Goal: Transaction & Acquisition: Purchase product/service

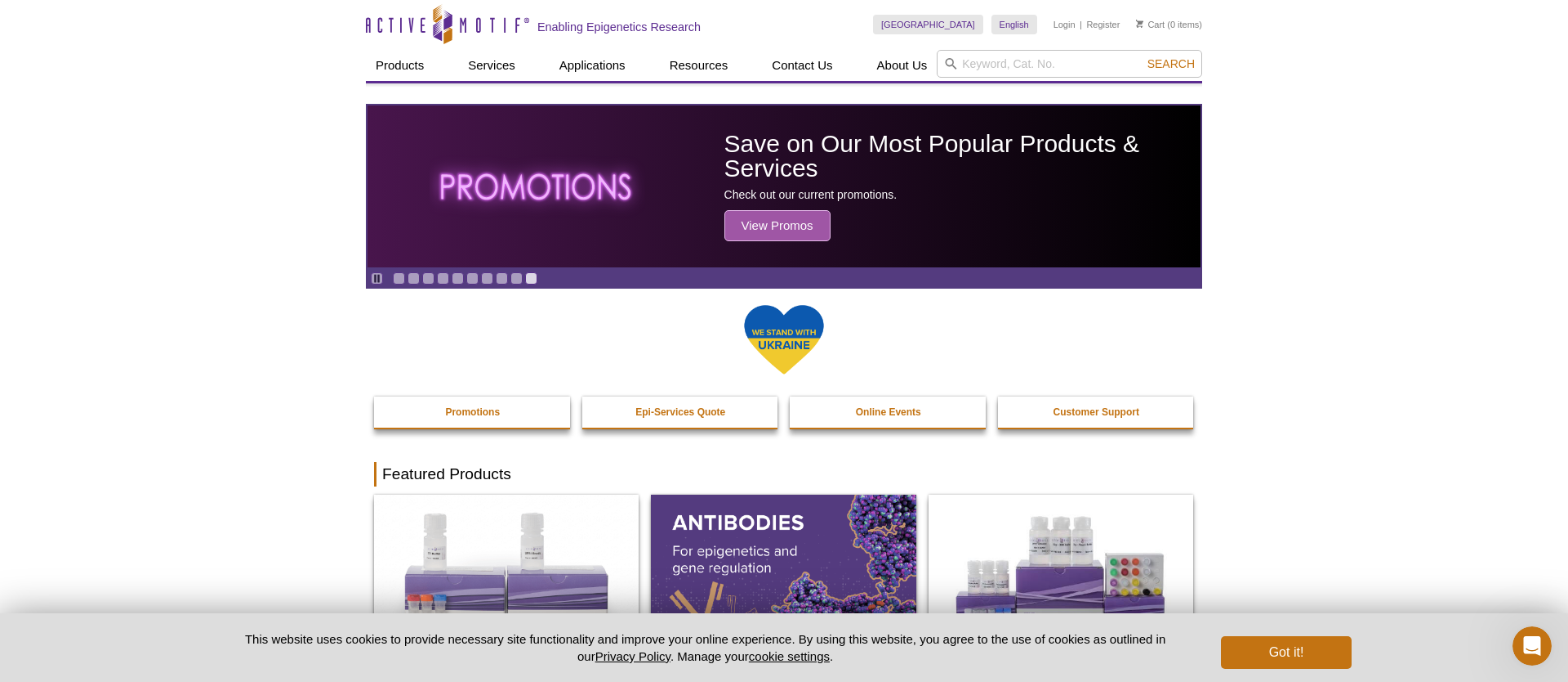
click at [1065, 22] on link "Login" at bounding box center [1064, 24] width 22 height 11
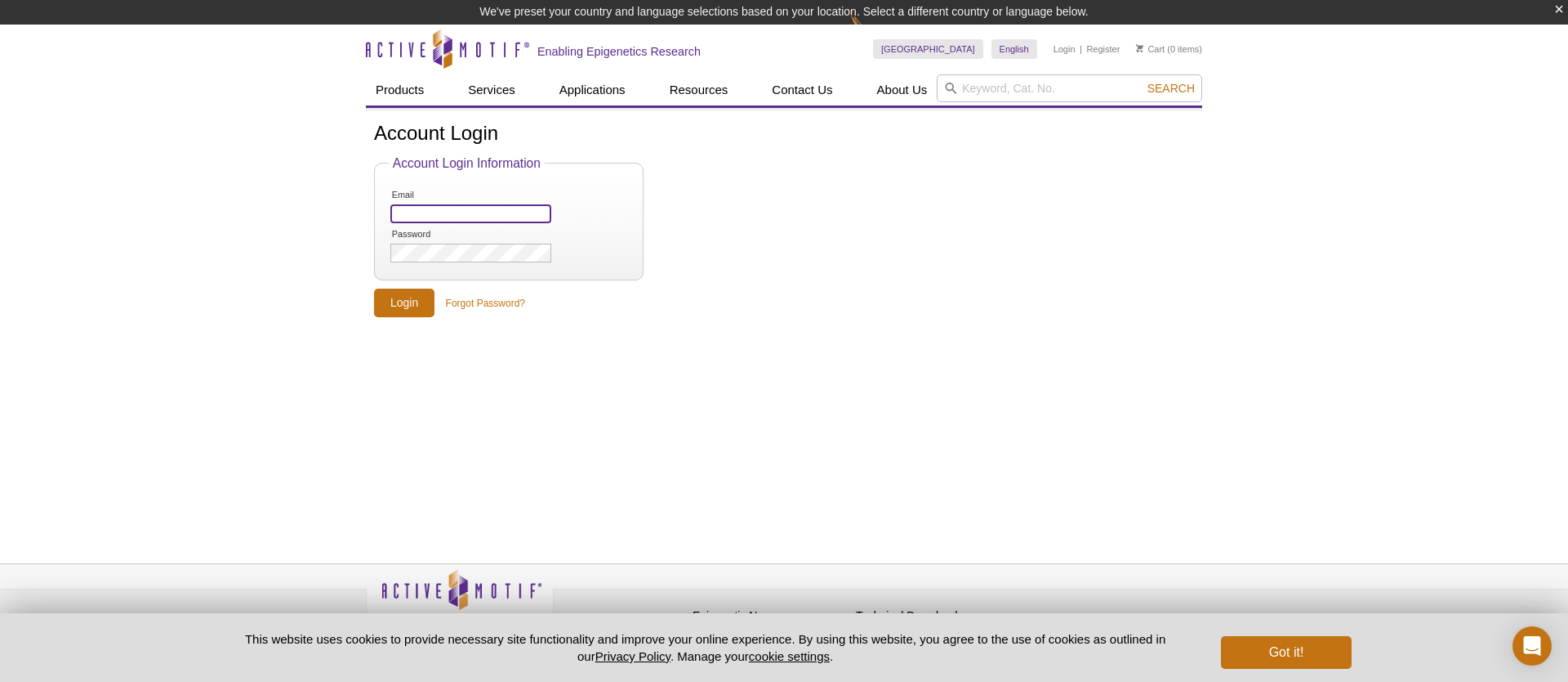
type input "purchasing@scribetx.com"
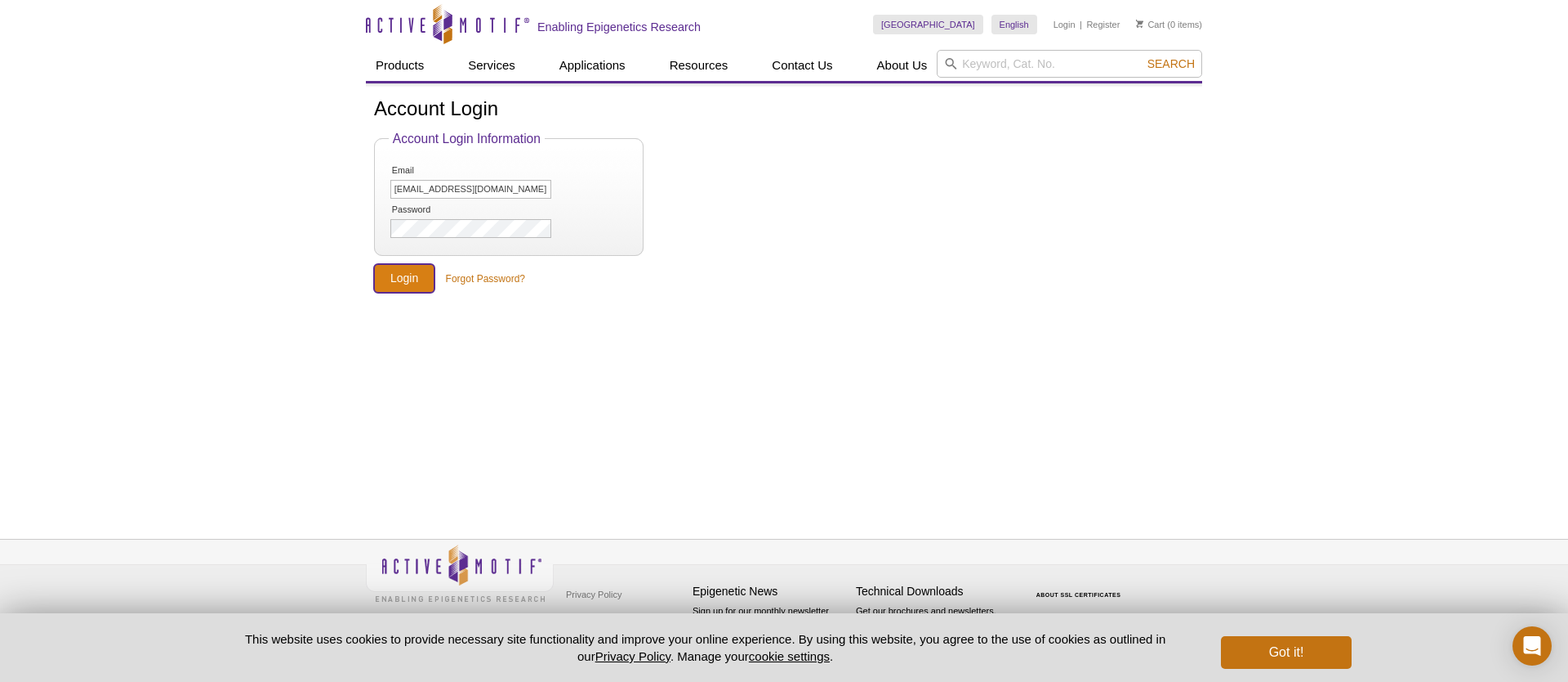
click at [402, 271] on input "Login" at bounding box center [404, 278] width 60 height 28
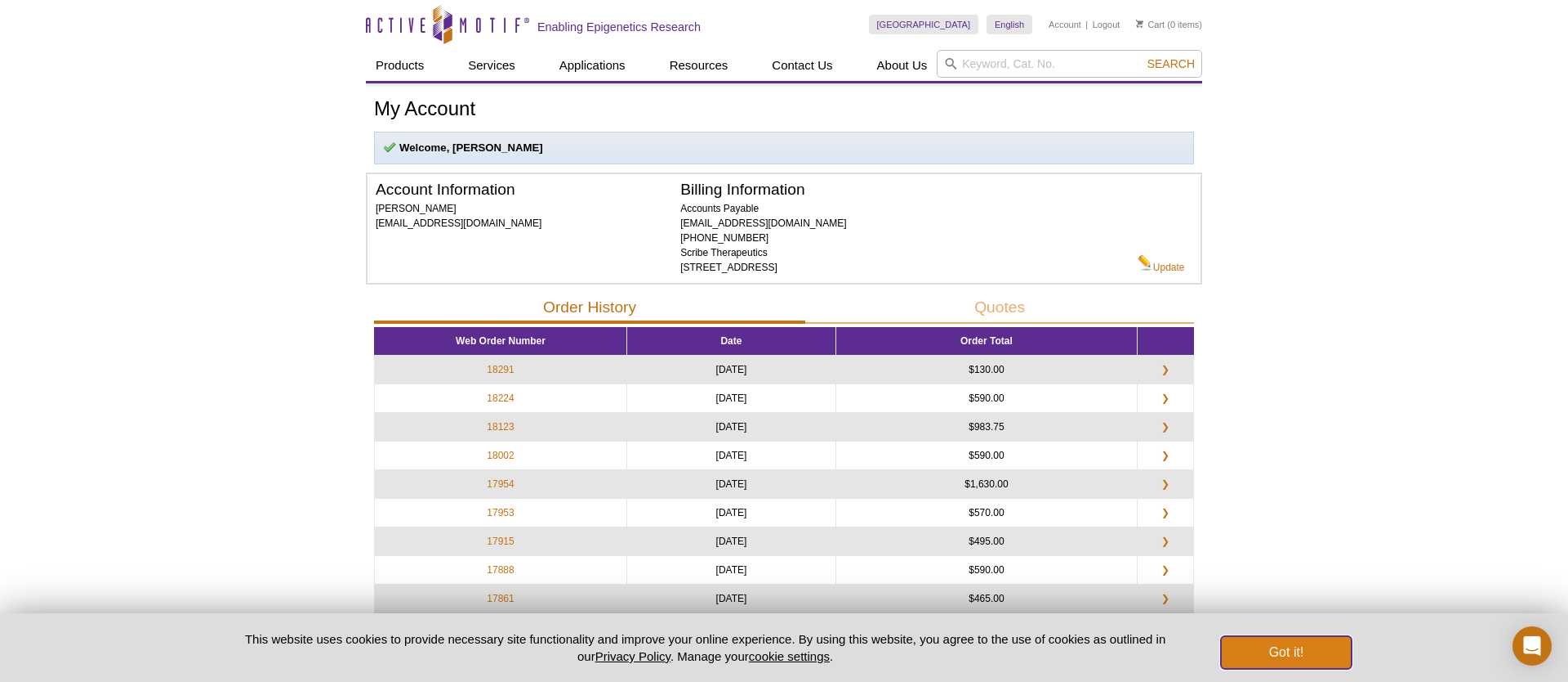
click at [1296, 651] on button "Got it!" at bounding box center [1286, 652] width 131 height 33
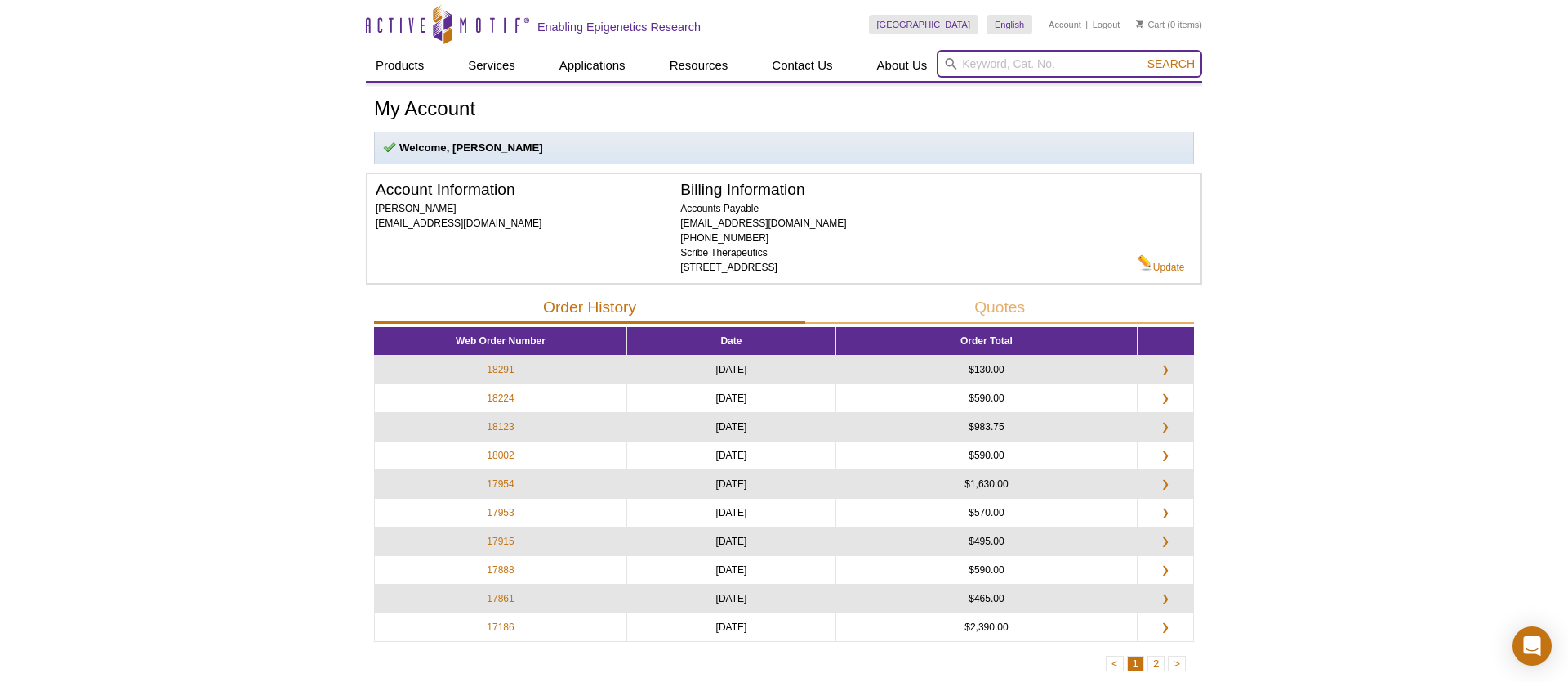
click at [1054, 61] on input "search" at bounding box center [1069, 64] width 266 height 28
paste input "53008"
click at [1017, 90] on li "53008 – ChIP-IT Express" at bounding box center [1004, 90] width 126 height 23
type input "53008 – ChIP-IT Express"
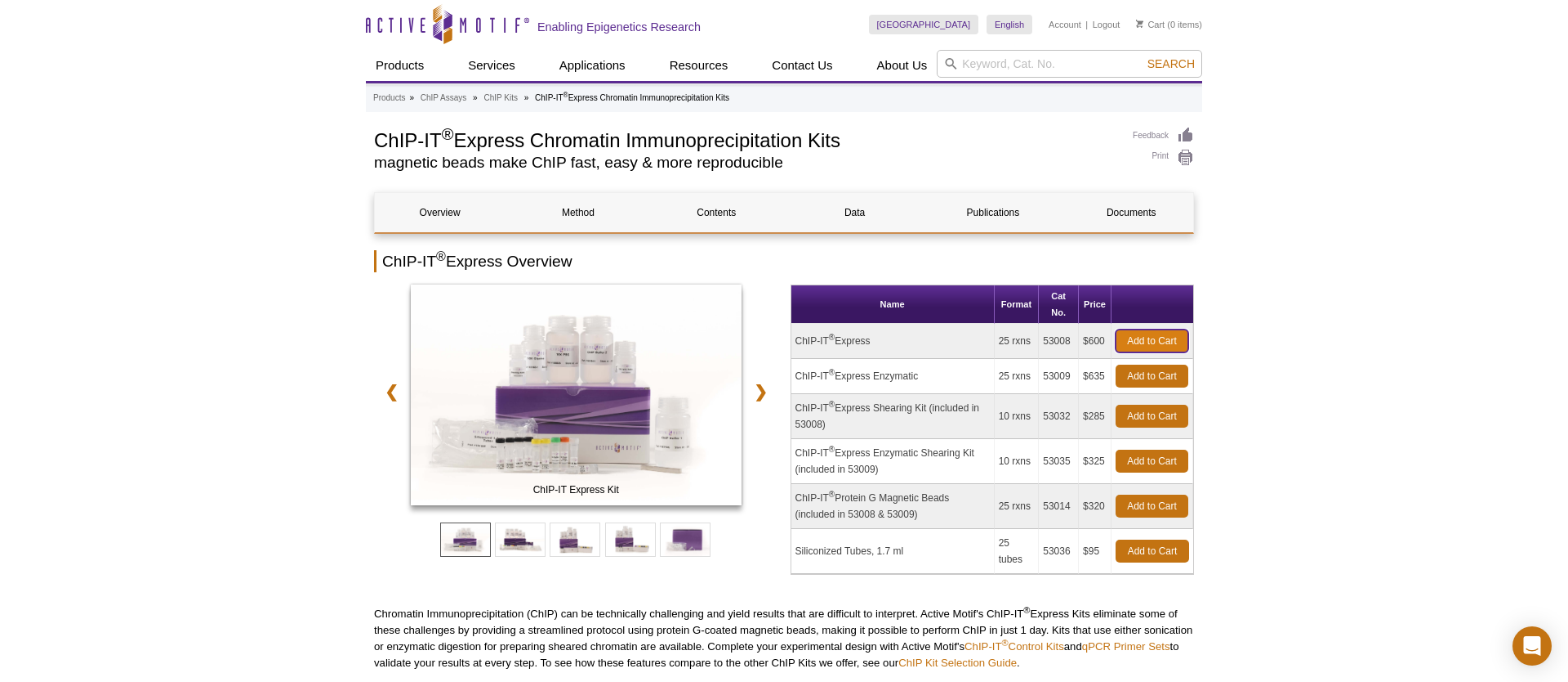
click at [1161, 337] on link "Add to Cart" at bounding box center [1151, 341] width 72 height 23
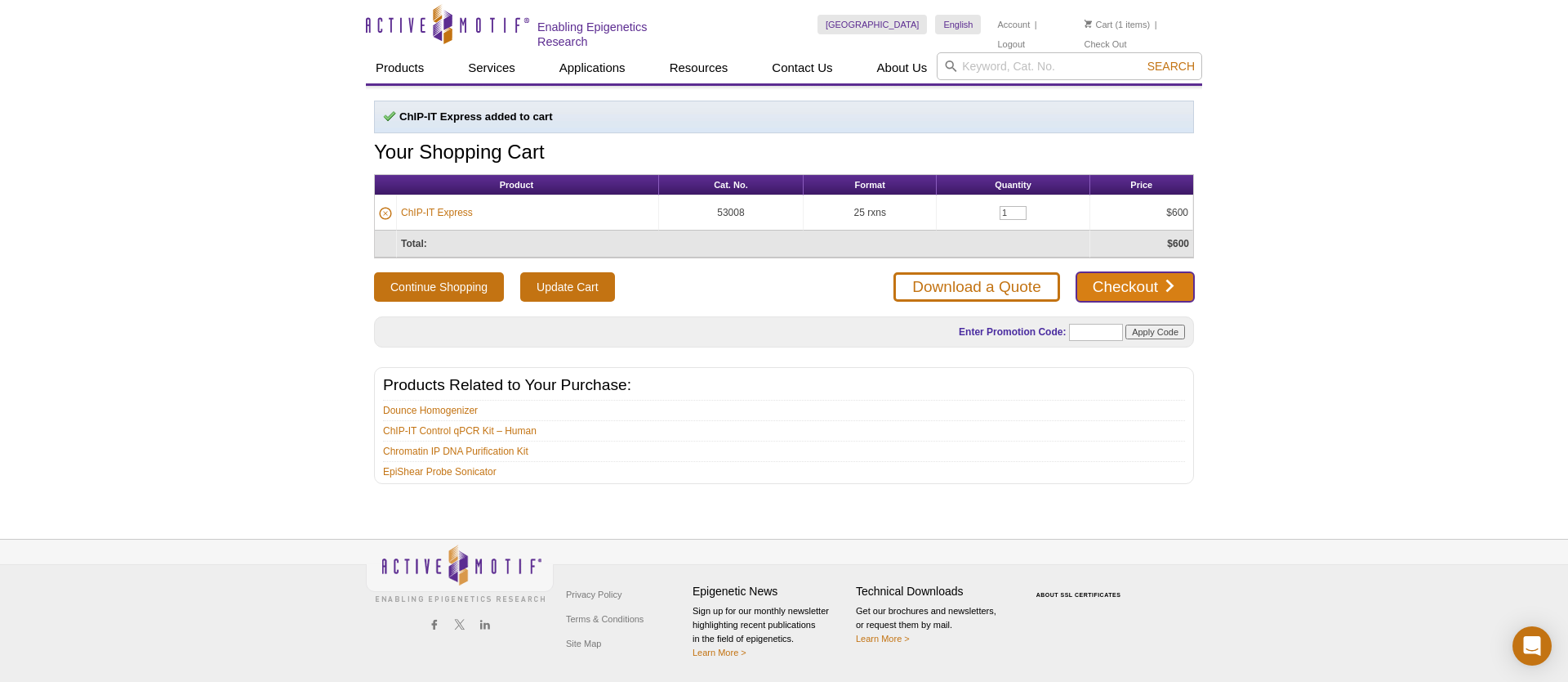
click at [1167, 281] on link "Checkout" at bounding box center [1135, 287] width 117 height 29
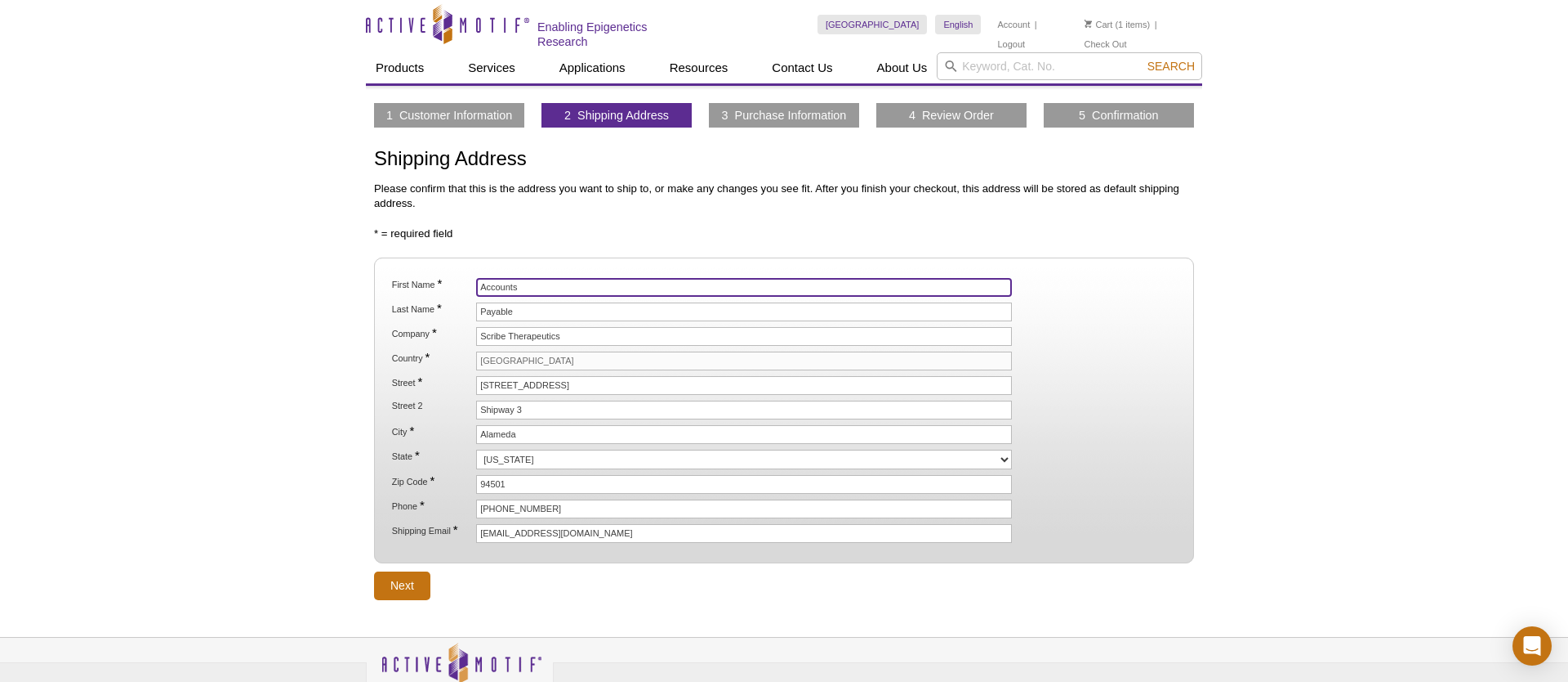
click at [554, 283] on input "Accounts" at bounding box center [744, 287] width 536 height 19
type input "A"
type input "Lea"
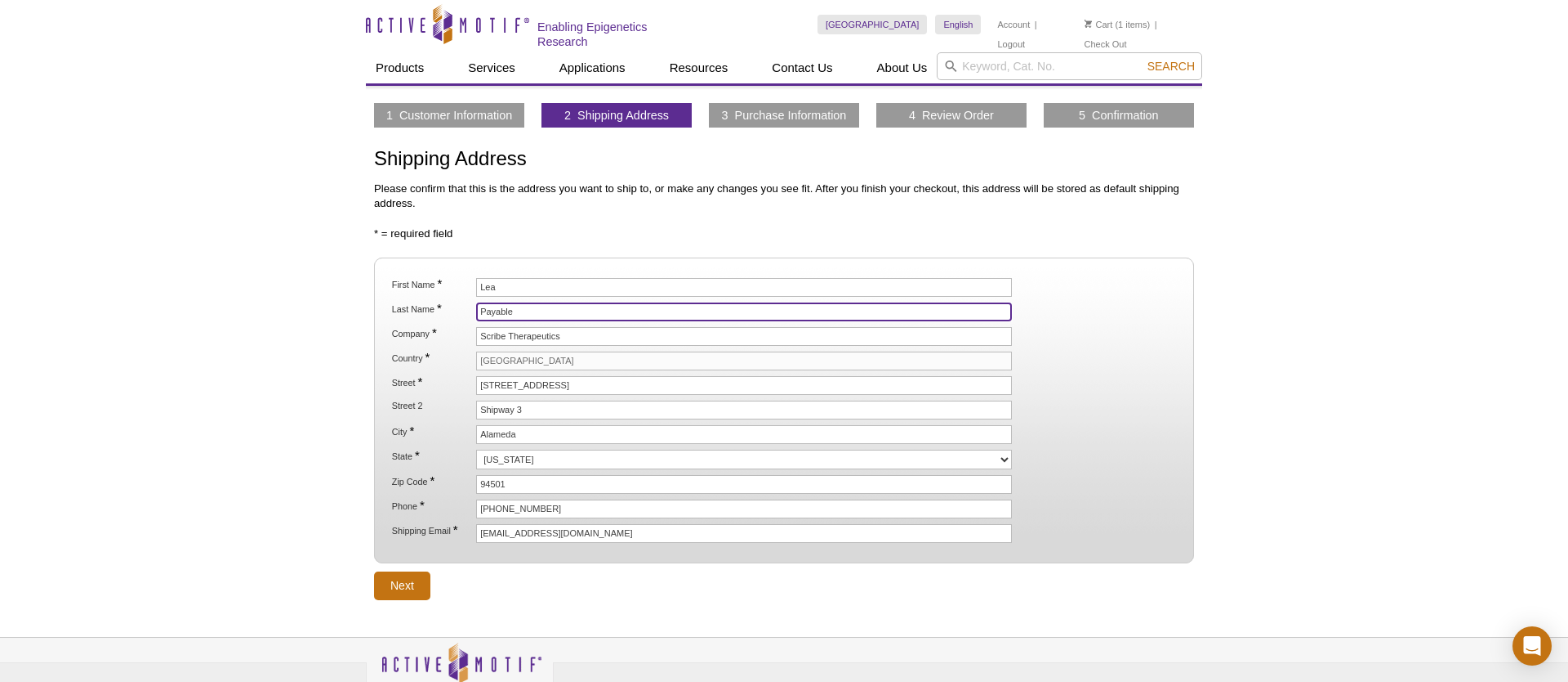
paste input "Kiefer"
type input "Kiefer"
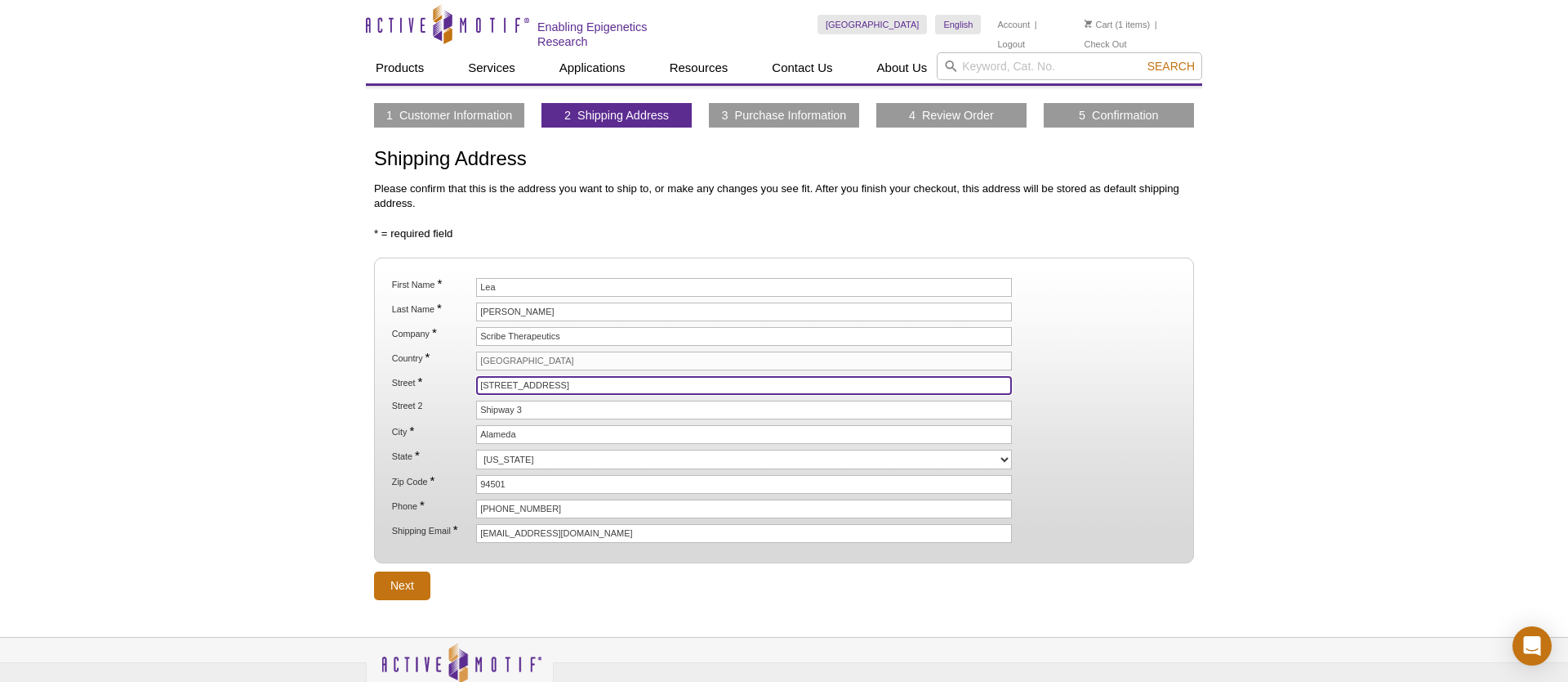
click at [494, 381] on input "1150 Marina Village Pkwy" at bounding box center [744, 385] width 536 height 19
type input "1100 Marina Village Pkwy"
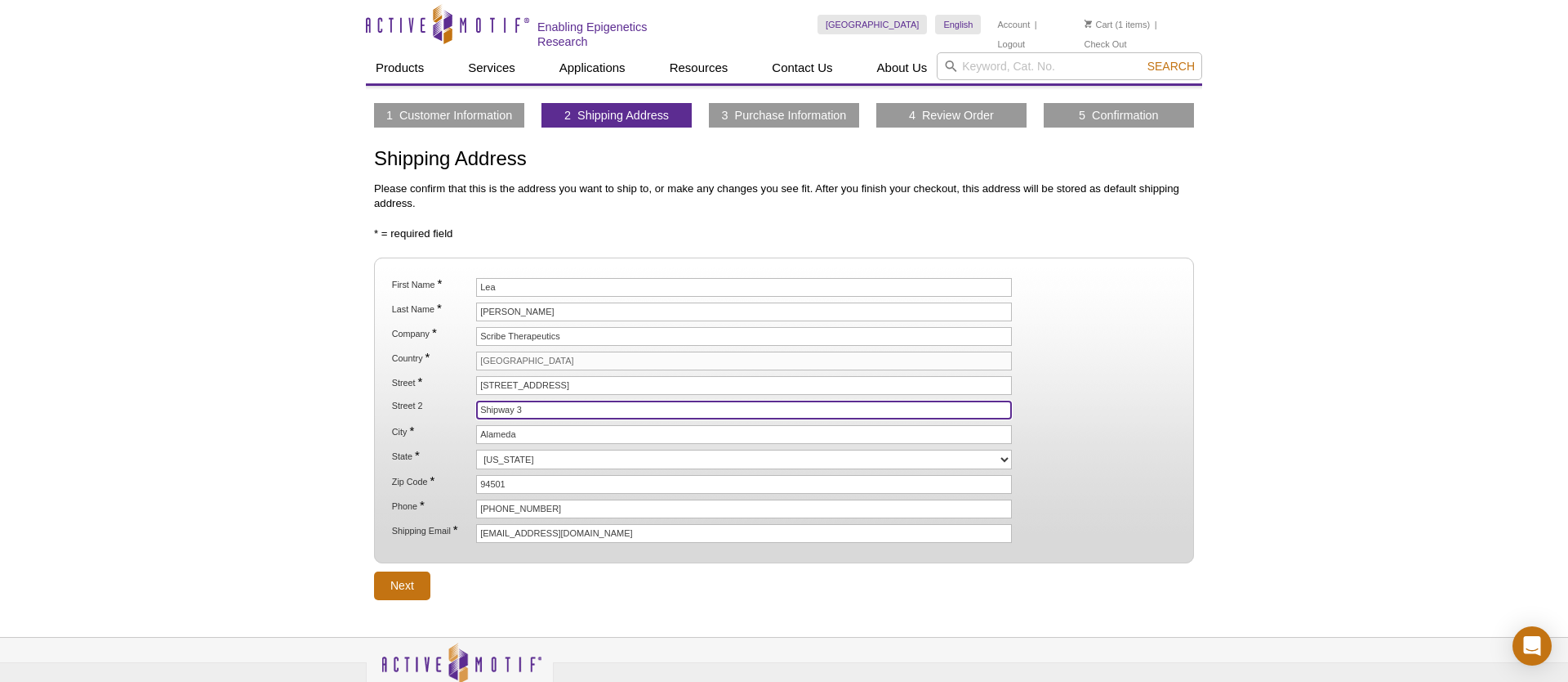
click at [524, 410] on input "Shipway 3" at bounding box center [744, 410] width 536 height 19
type input "Shipway 4"
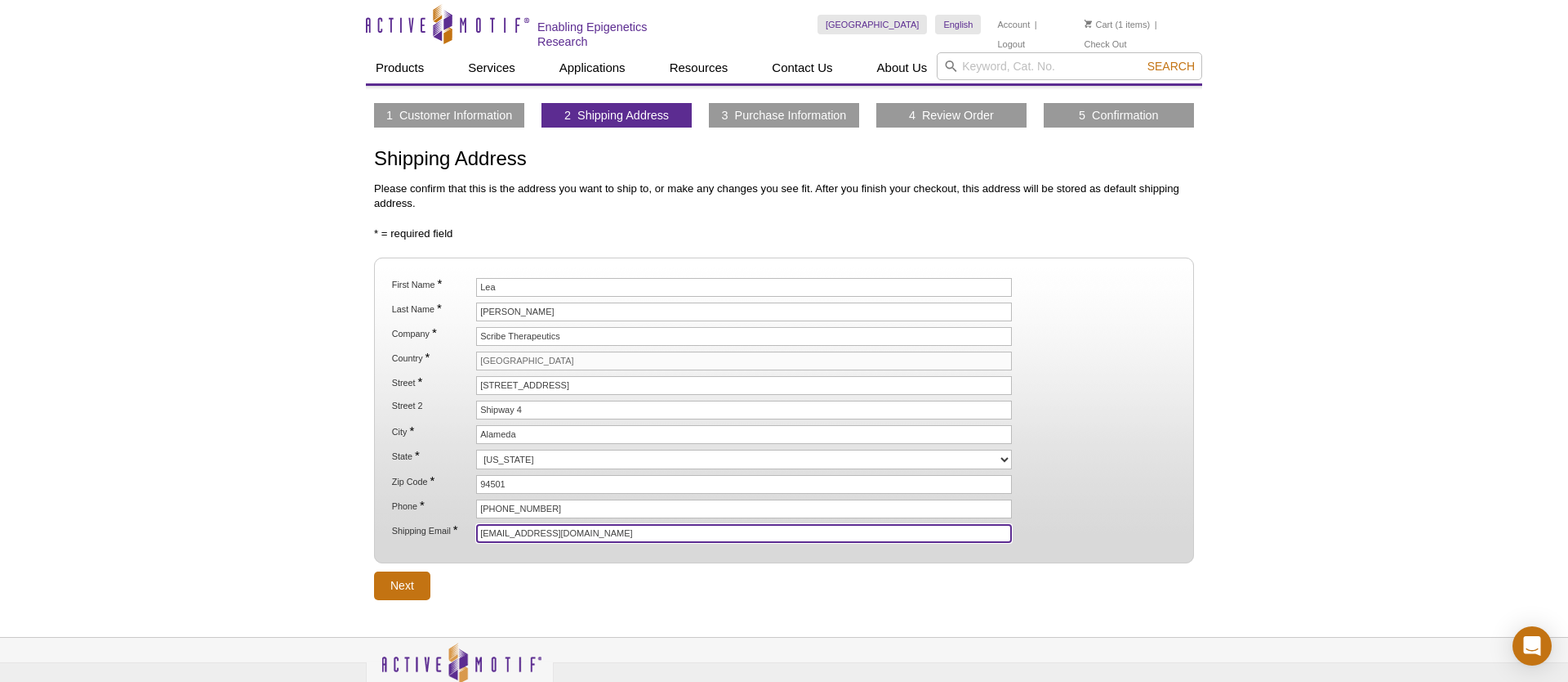
click at [523, 531] on input "[EMAIL_ADDRESS][DOMAIN_NAME]" at bounding box center [744, 534] width 536 height 19
type input "[EMAIL_ADDRESS][DOMAIN_NAME]"
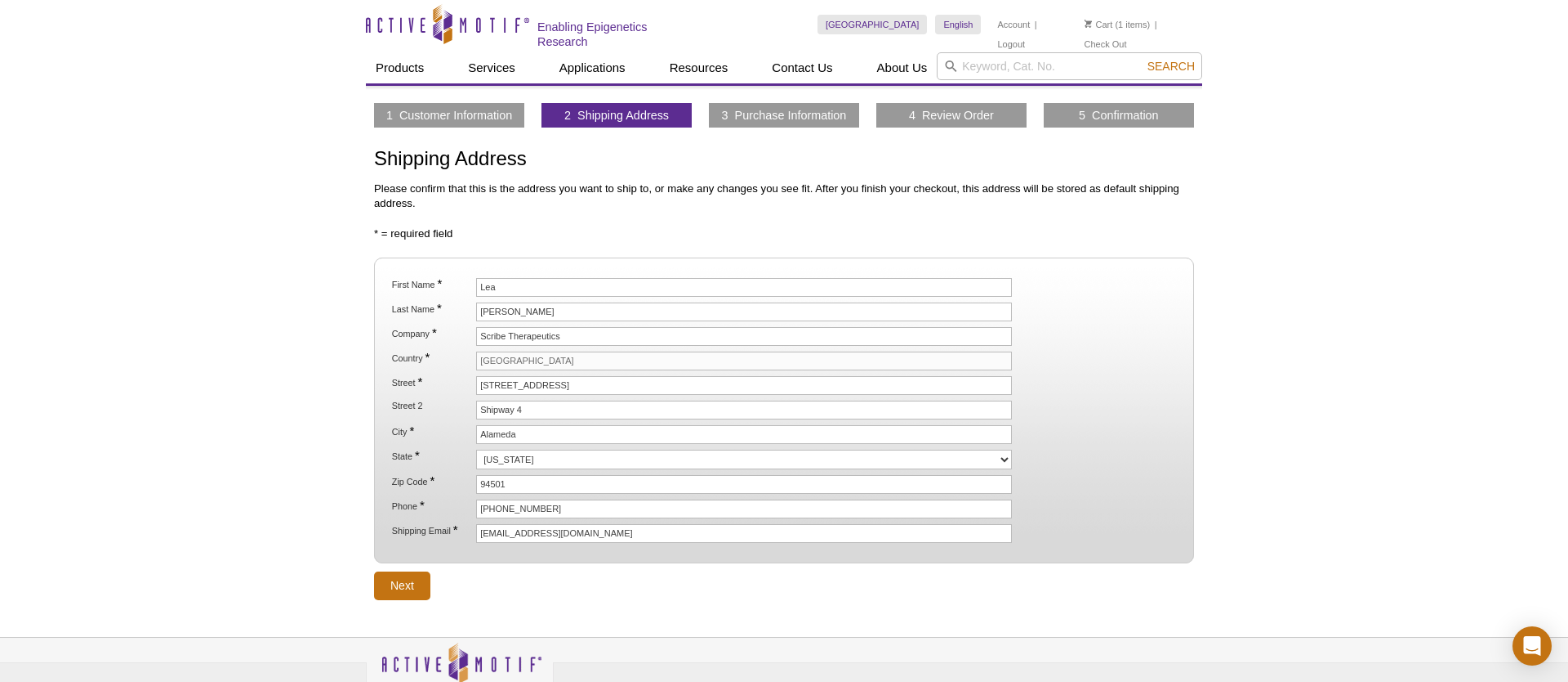
click at [468, 595] on form "* = required field First Name * Lea Last Name * Kiefer Company * Scribe Therape…" at bounding box center [783, 412] width 820 height 373
click at [408, 583] on input "Next" at bounding box center [402, 585] width 56 height 28
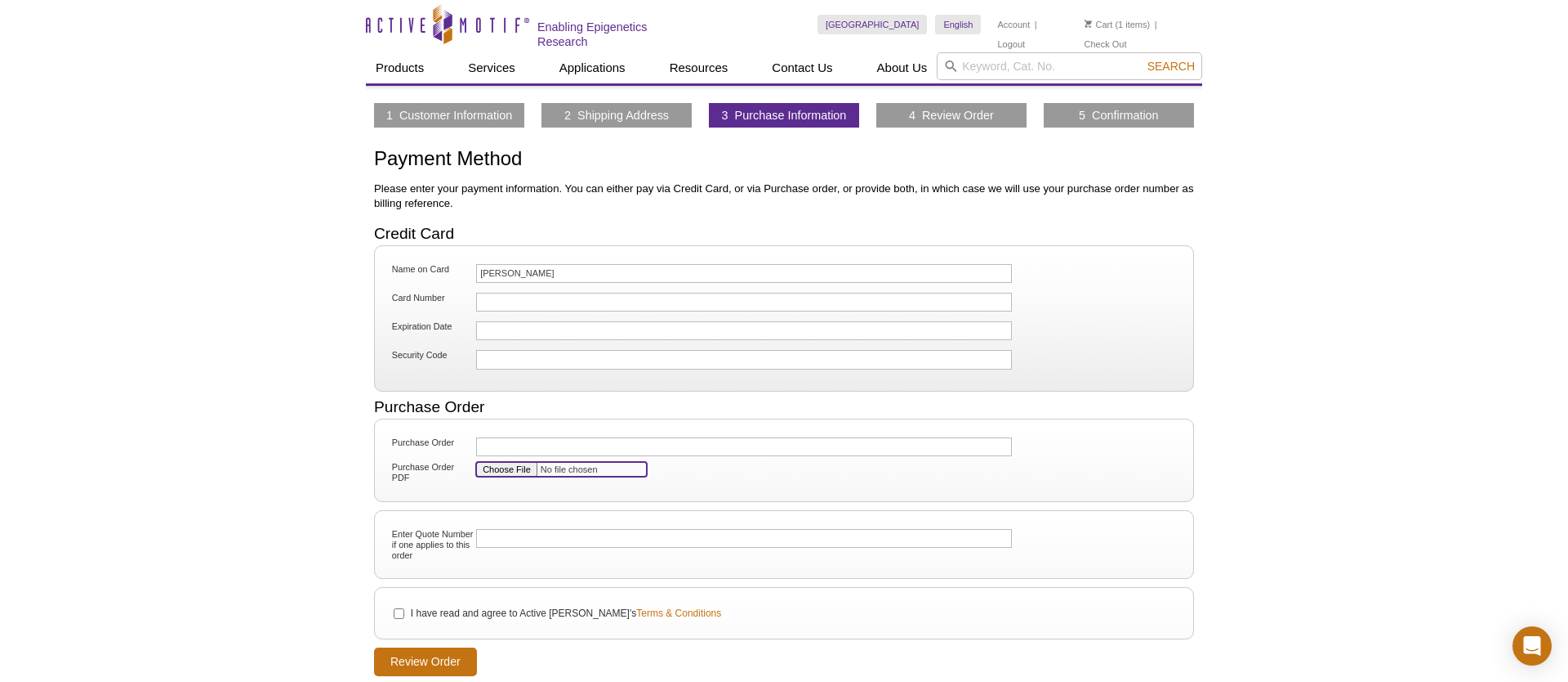
click at [518, 465] on input "Purchase Order PDF" at bounding box center [561, 469] width 171 height 15
type input "C:\fakepath\PO-12993.pdf"
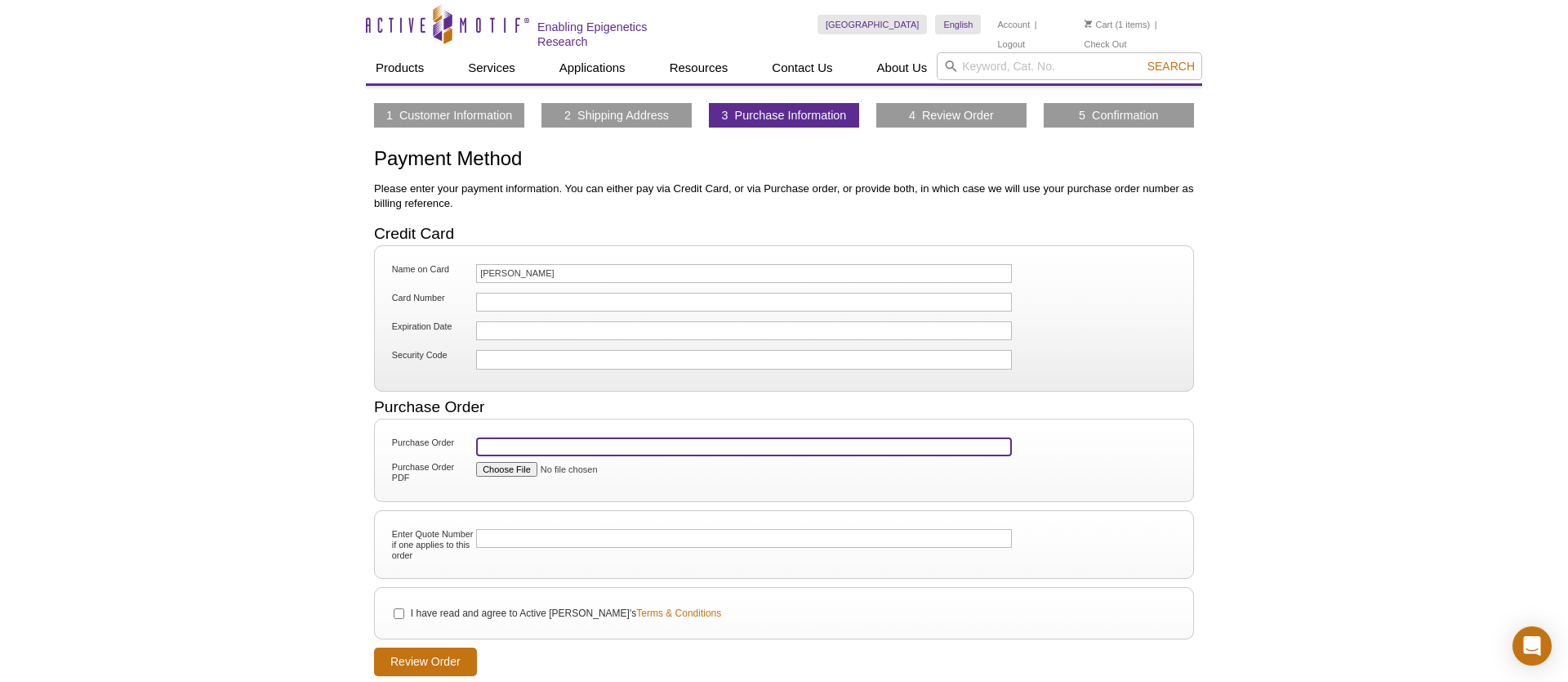
click at [572, 438] on input "Purchase Order" at bounding box center [744, 446] width 536 height 19
paste input "PO-12993"
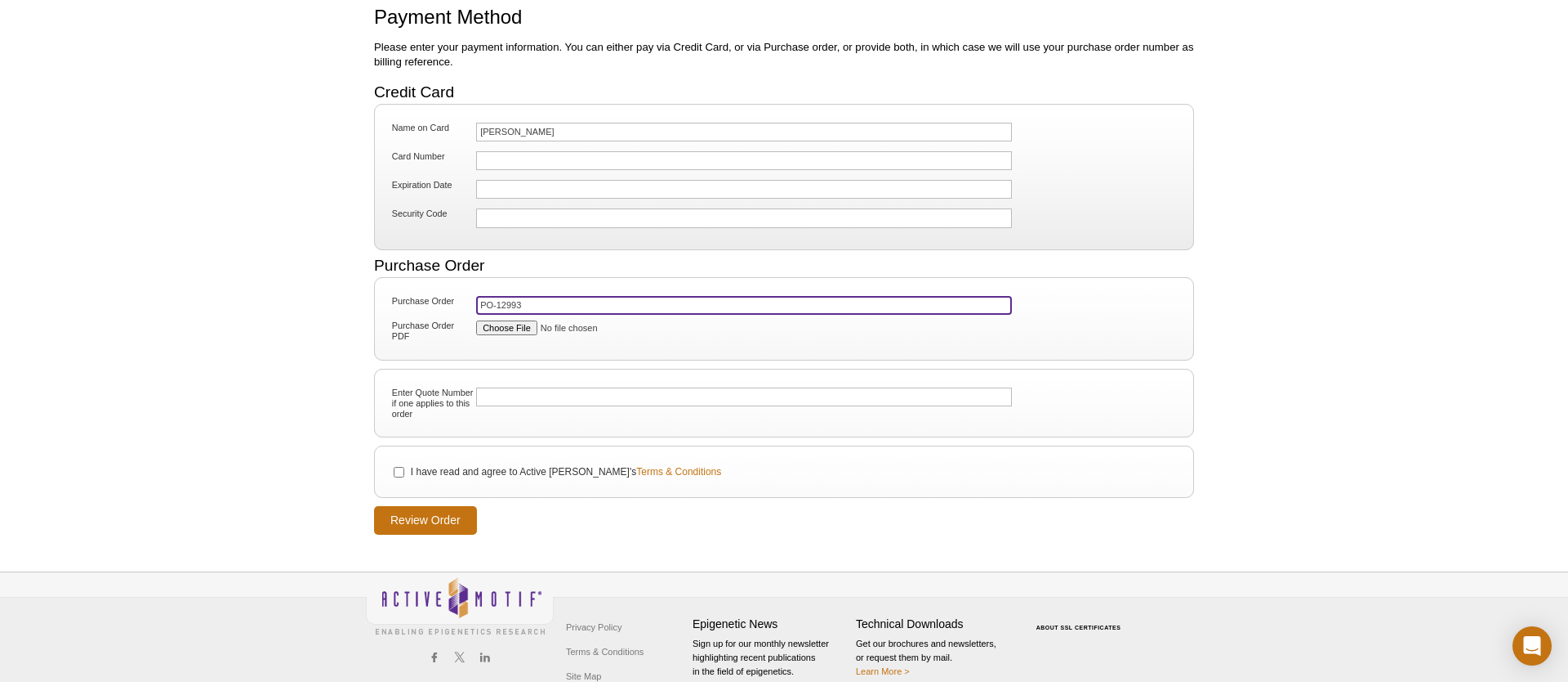
scroll to position [172, 0]
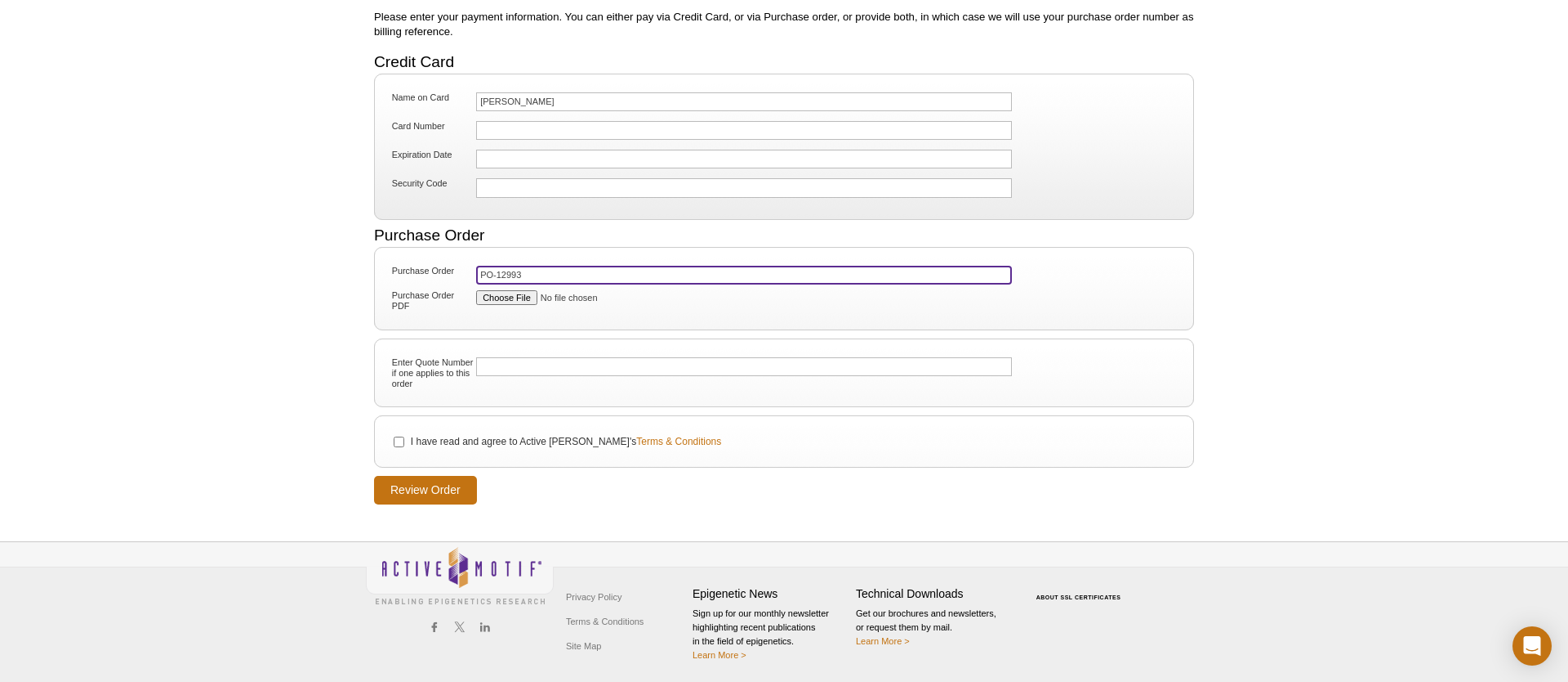
type input "PO-12993"
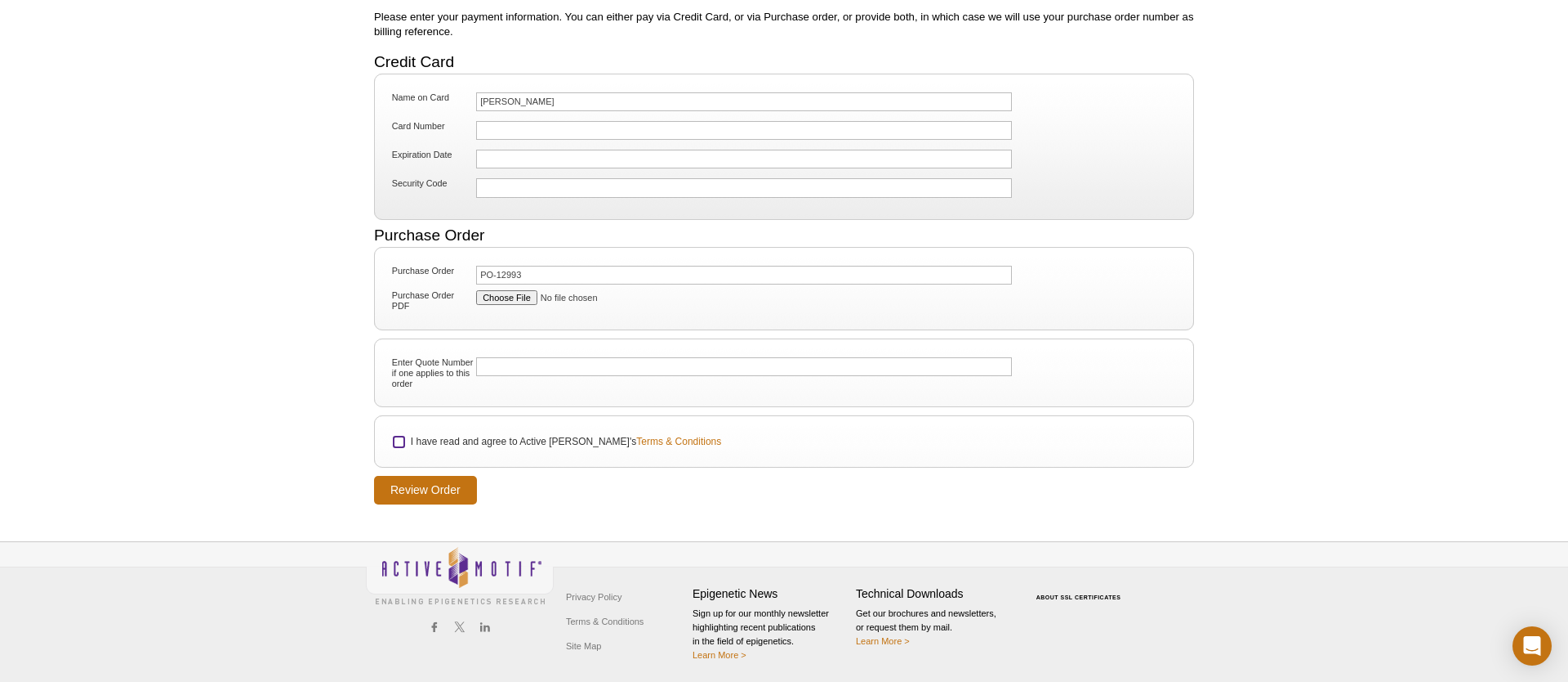
click at [397, 438] on input "I have read and agree to Active Motif's Terms & Conditions" at bounding box center [398, 442] width 10 height 10
checkbox input "true"
click at [446, 478] on input "Review Order" at bounding box center [425, 489] width 103 height 28
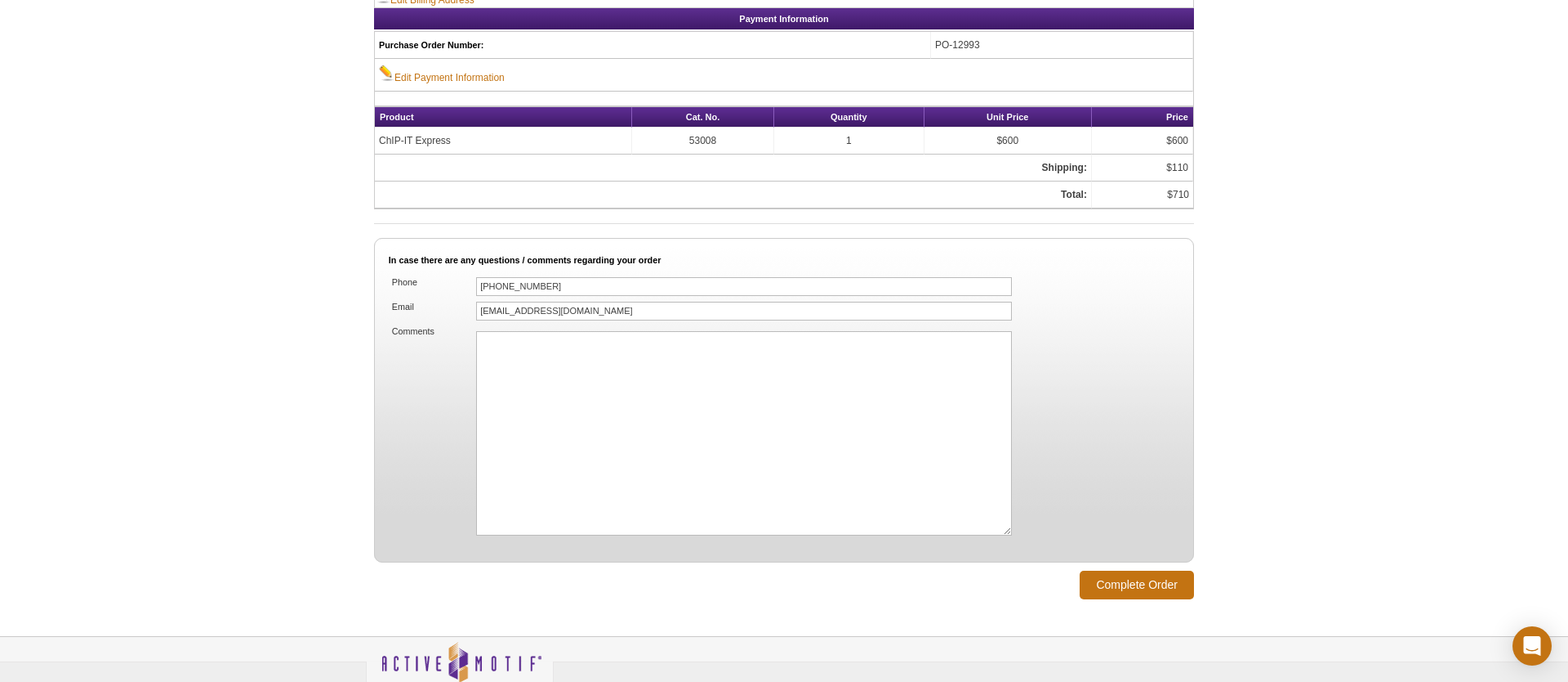
scroll to position [926, 0]
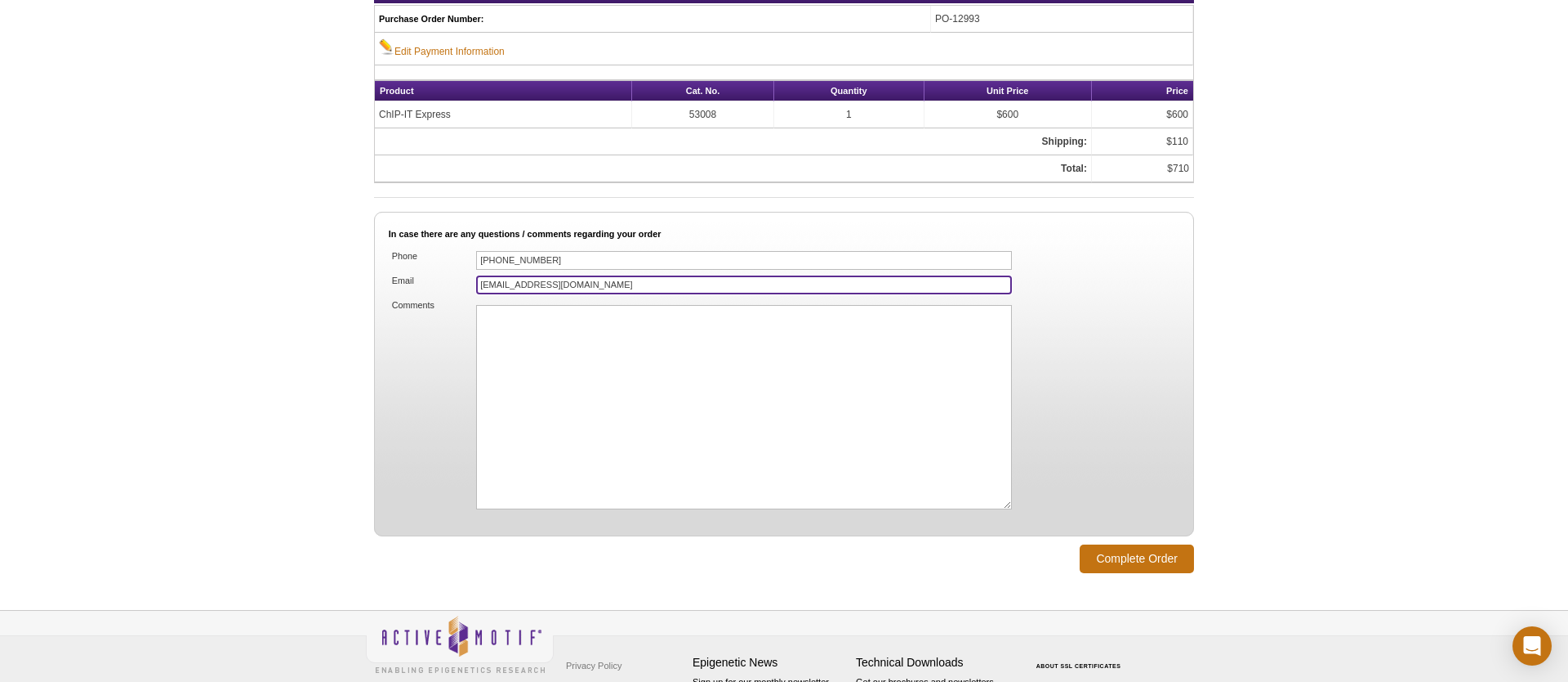
click at [523, 284] on input "[EMAIL_ADDRESS][DOMAIN_NAME]" at bounding box center [744, 285] width 536 height 19
type input "[EMAIL_ADDRESS][DOMAIN_NAME]"
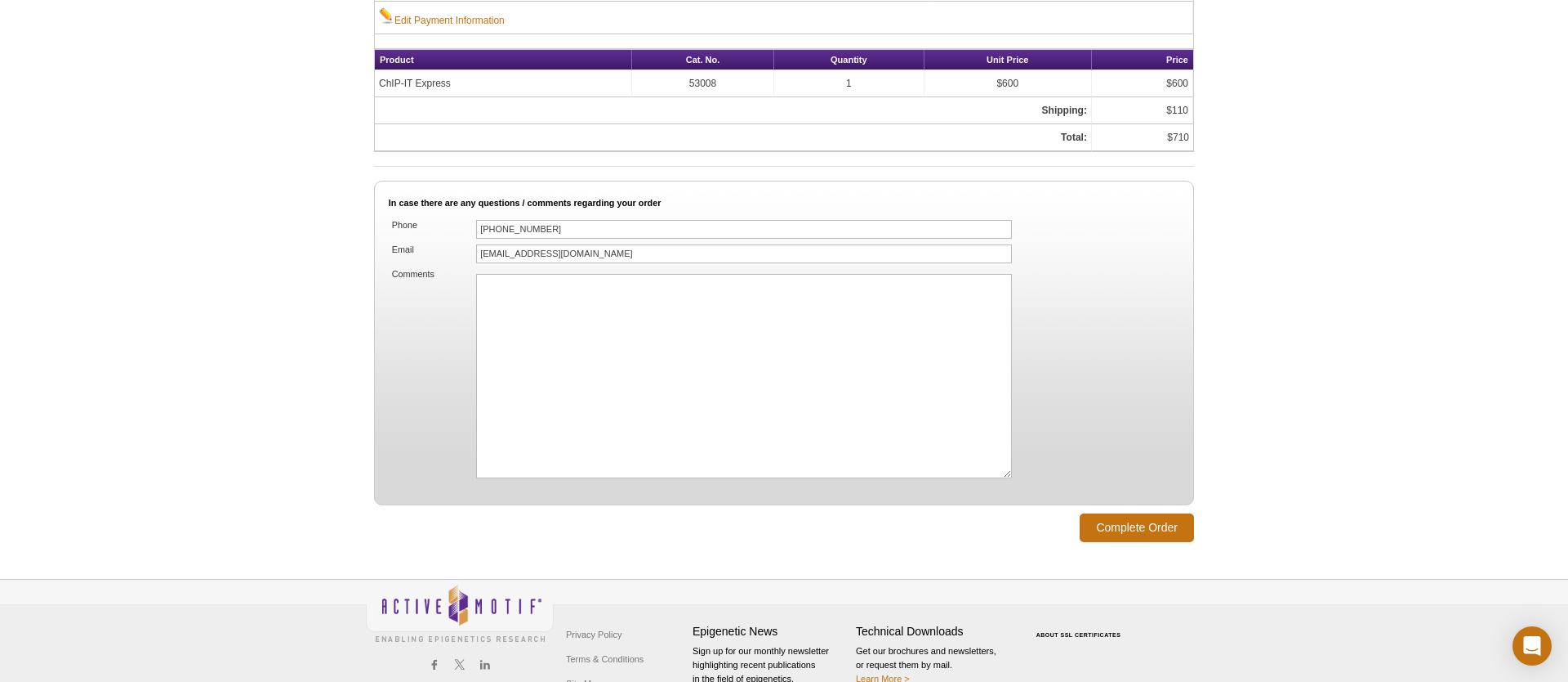
scroll to position [996, 0]
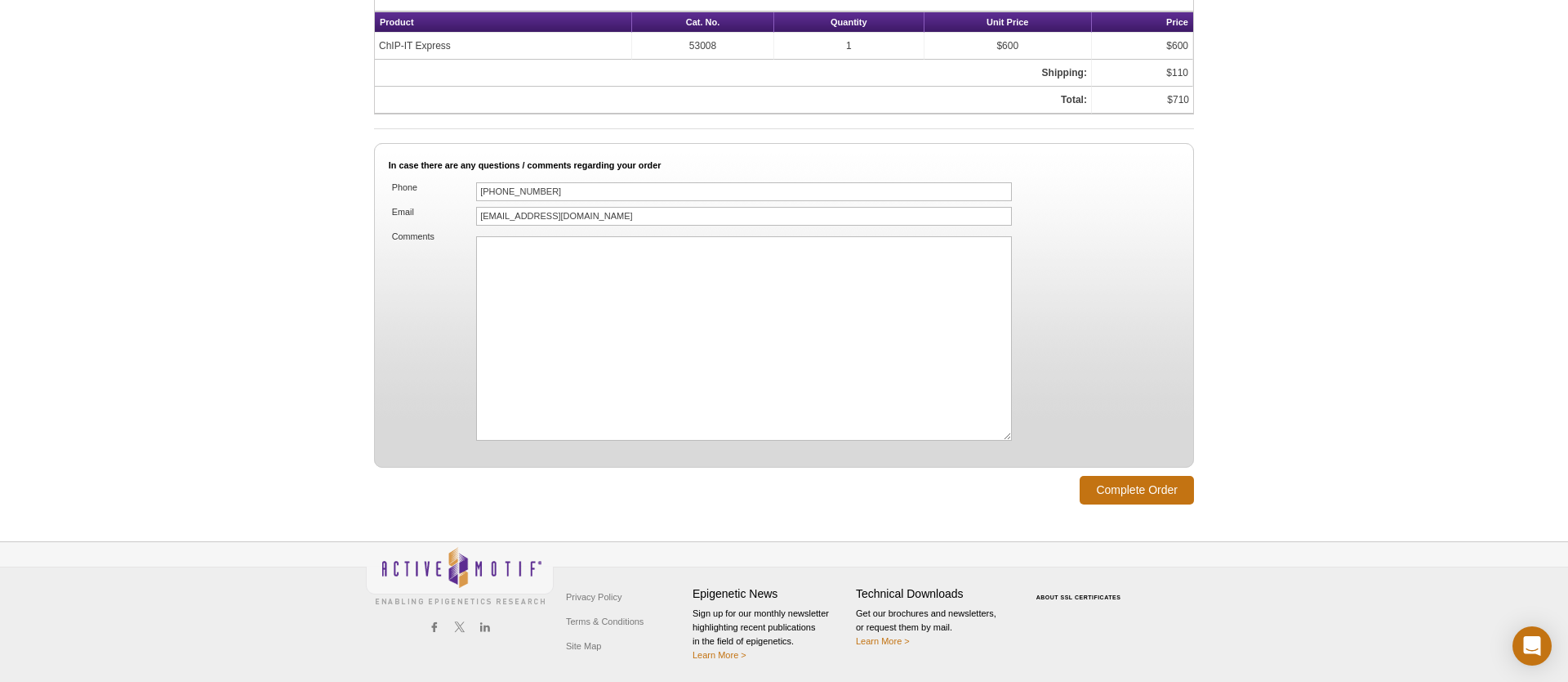
click at [1135, 485] on input "Complete Order" at bounding box center [1137, 489] width 115 height 28
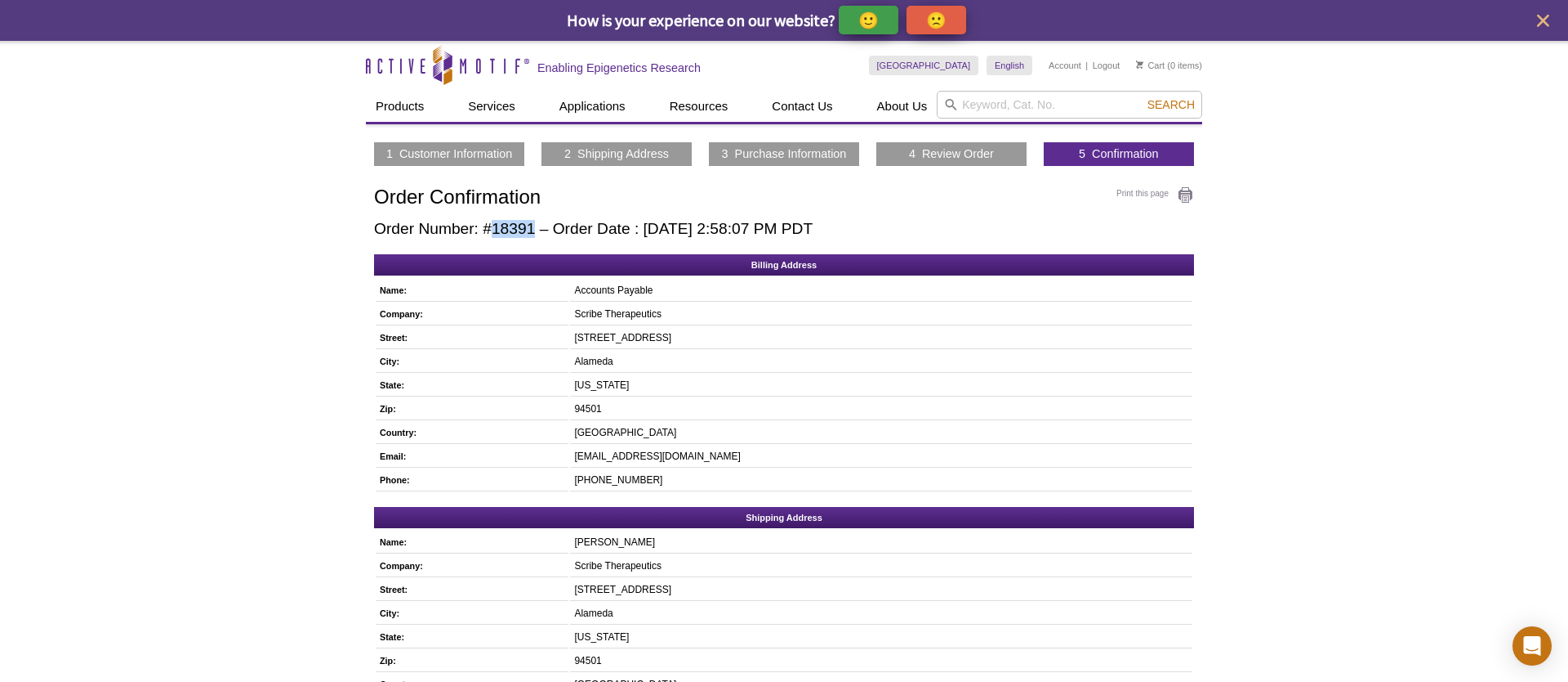
drag, startPoint x: 492, startPoint y: 234, endPoint x: 533, endPoint y: 236, distance: 41.0
click at [533, 236] on h2 "Order Number: #18391 – Order Date : [DATE] 2:58:07 PM PDT" at bounding box center [783, 228] width 820 height 18
copy h2 "18391"
click at [1105, 64] on link "Logout" at bounding box center [1107, 66] width 28 height 11
